Goal: Transaction & Acquisition: Purchase product/service

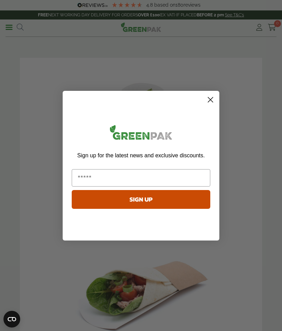
click at [213, 96] on circle "Close dialog" at bounding box center [210, 99] width 11 height 11
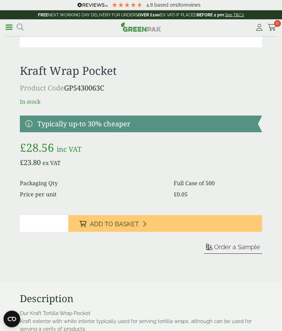
scroll to position [656, 0]
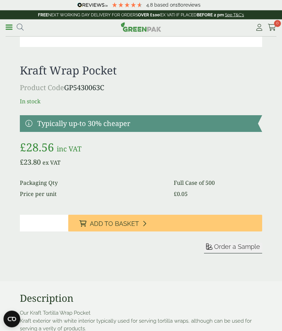
click at [129, 225] on span "Add to Basket" at bounding box center [114, 224] width 49 height 8
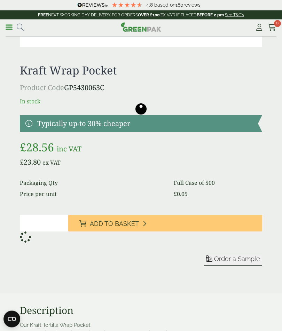
scroll to position [657, 0]
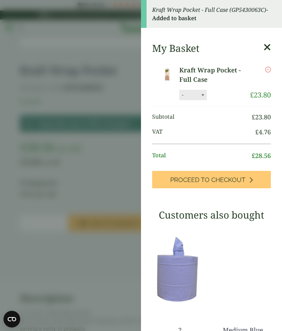
click at [204, 96] on button "+" at bounding box center [202, 95] width 7 height 6
type input "*"
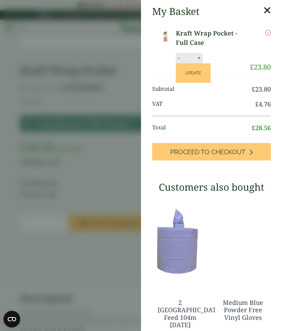
click at [197, 77] on button "Update" at bounding box center [193, 72] width 35 height 19
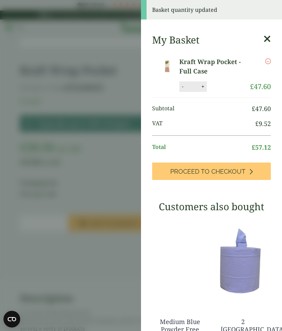
click at [226, 169] on span "Proceed to Checkout" at bounding box center [207, 172] width 75 height 8
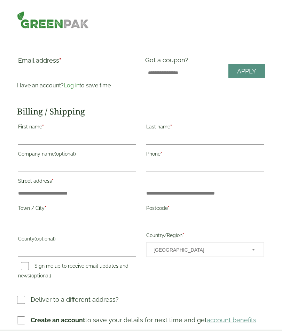
select select "**"
click at [50, 73] on input "Email address *" at bounding box center [77, 72] width 118 height 11
click at [74, 85] on link "Log in" at bounding box center [72, 85] width 16 height 7
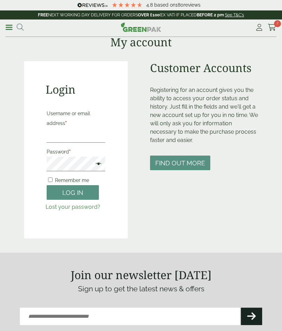
click at [65, 137] on input "Username or email address *" at bounding box center [76, 135] width 58 height 15
type input "**********"
click at [73, 192] on button "Log in" at bounding box center [73, 192] width 52 height 15
click at [76, 192] on button "Log in" at bounding box center [73, 192] width 52 height 15
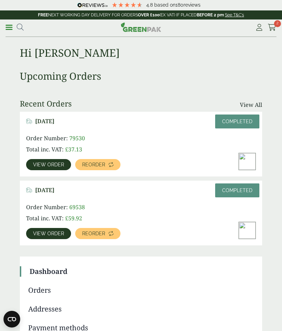
click at [249, 163] on img at bounding box center [247, 161] width 17 height 17
click at [244, 165] on img at bounding box center [247, 161] width 17 height 17
click at [56, 165] on span "View order" at bounding box center [48, 164] width 31 height 5
click at [276, 32] on link "Cart 2" at bounding box center [272, 27] width 9 height 10
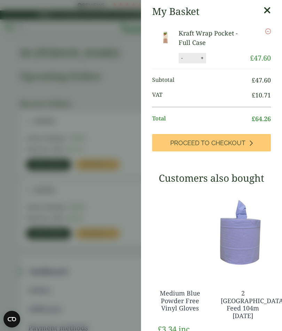
click at [215, 141] on span "Proceed to Checkout" at bounding box center [207, 143] width 75 height 8
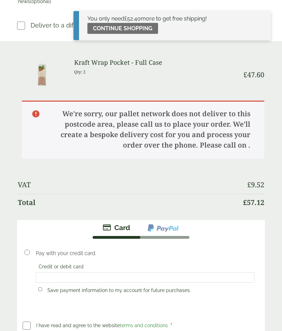
scroll to position [261, 0]
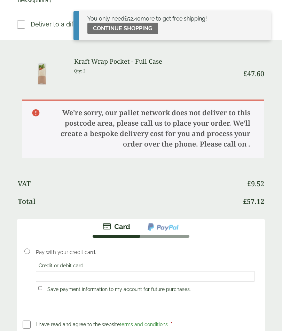
click at [163, 230] on img at bounding box center [163, 227] width 32 height 9
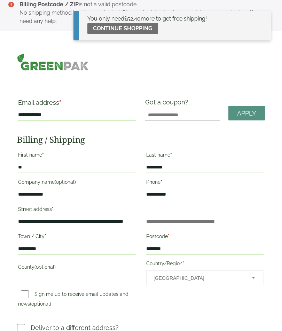
scroll to position [7, 0]
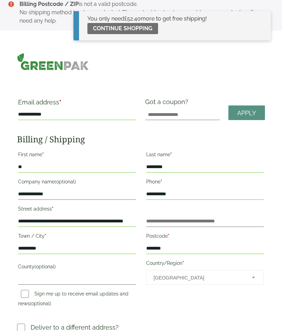
click at [195, 279] on span "Portugal" at bounding box center [198, 277] width 89 height 15
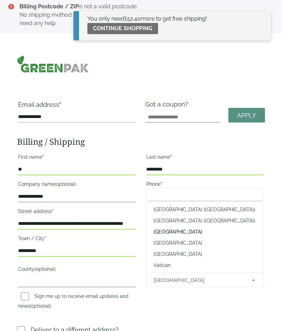
scroll to position [2577, 0]
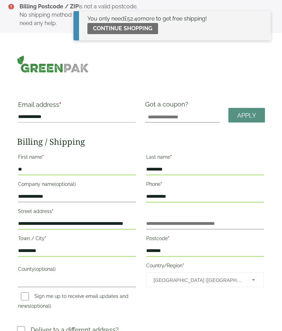
select select "**"
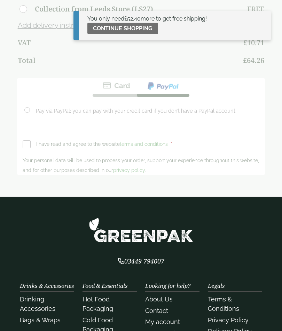
scroll to position [435, 0]
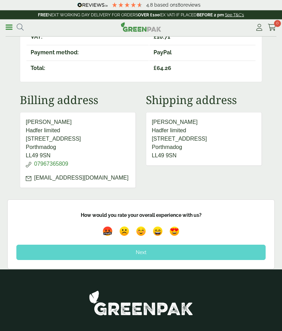
scroll to position [282, 0]
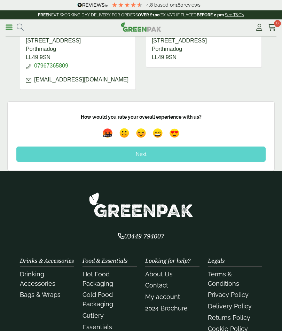
click at [143, 162] on div "Next" at bounding box center [140, 154] width 249 height 15
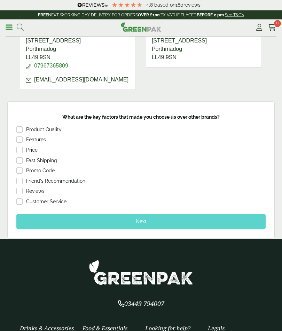
scroll to position [282, 0]
click at [24, 156] on div "Price" at bounding box center [140, 151] width 249 height 9
click at [166, 229] on div "Next" at bounding box center [140, 221] width 249 height 15
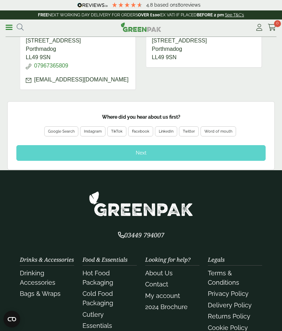
click at [66, 137] on div "Google Search" at bounding box center [61, 131] width 34 height 10
click at [138, 160] on div "Next" at bounding box center [140, 152] width 249 height 15
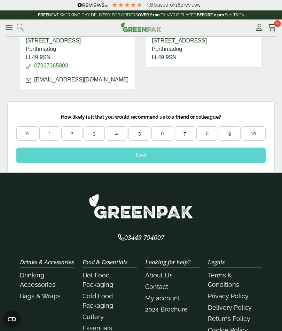
click at [255, 137] on div "10" at bounding box center [253, 133] width 23 height 7
click at [207, 163] on div "Next" at bounding box center [140, 155] width 249 height 15
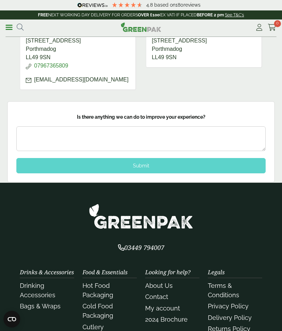
click at [150, 173] on div "Submit" at bounding box center [140, 165] width 249 height 15
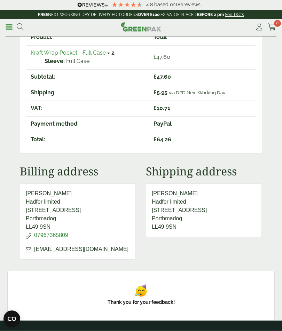
scroll to position [0, 0]
